Goal: Find specific page/section: Find specific page/section

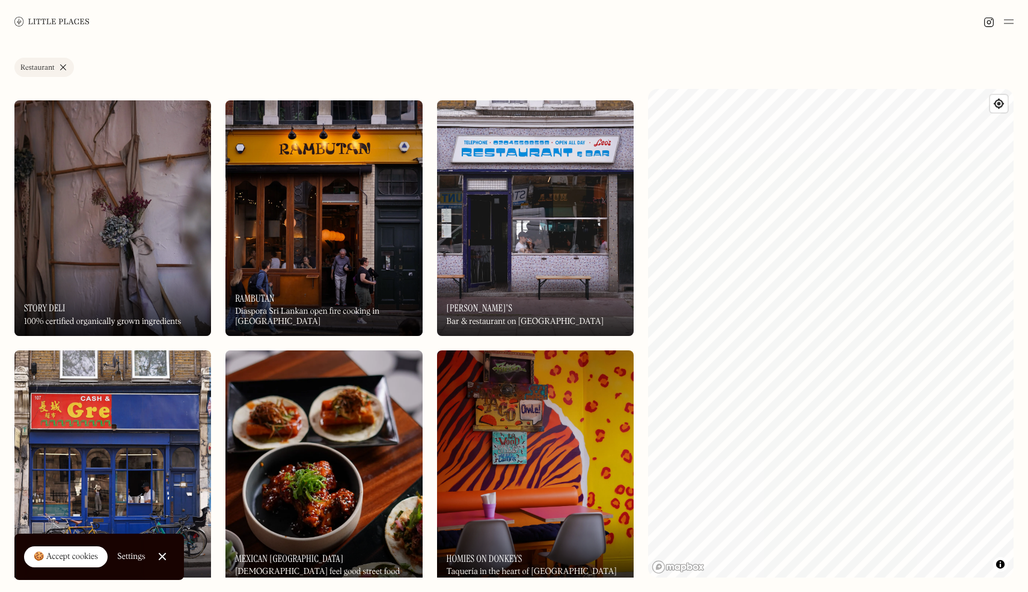
scroll to position [4988, 0]
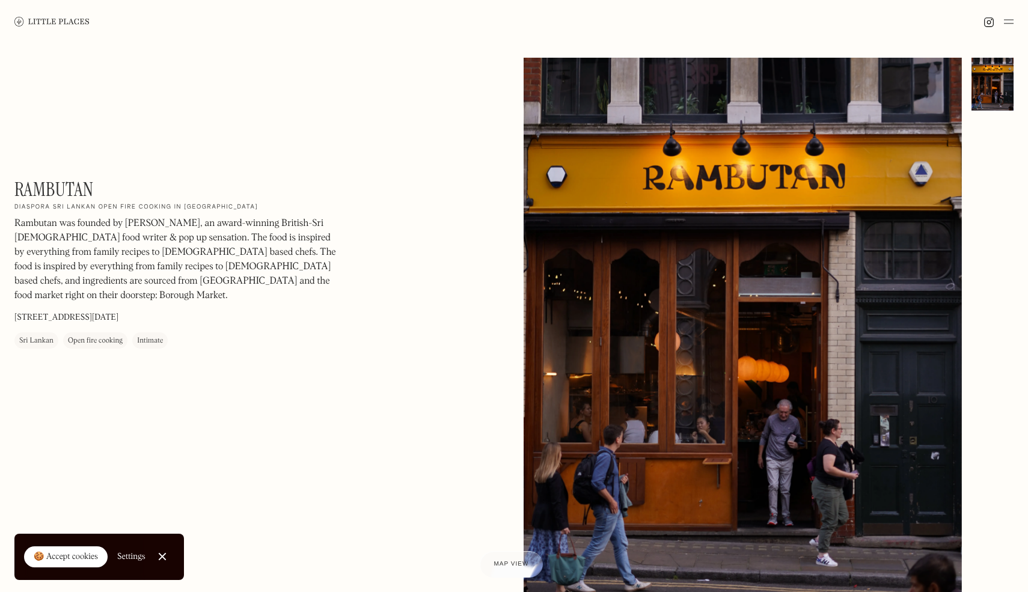
click at [63, 180] on h1 "Rambutan" at bounding box center [53, 189] width 79 height 23
copy div "Rambutan On Our Radar"
